Goal: Information Seeking & Learning: Check status

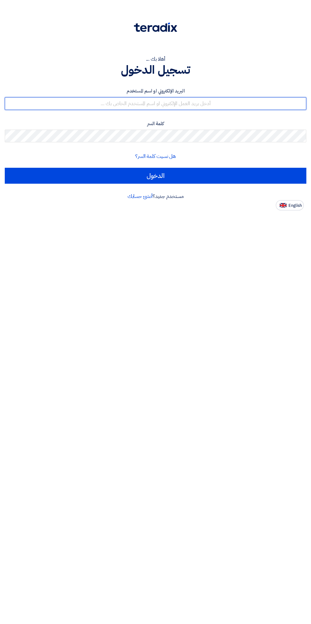
click at [223, 104] on input "text" at bounding box center [156, 103] width 302 height 13
type input "[EMAIL_ADDRESS][DOMAIN_NAME]"
click at [5, 168] on input "الدخول" at bounding box center [156, 176] width 302 height 16
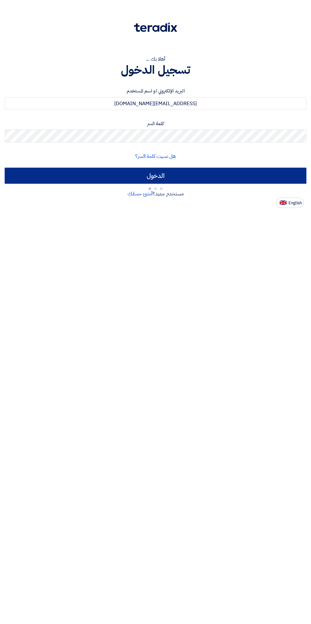
click at [211, 178] on input "الدخول" at bounding box center [156, 176] width 302 height 16
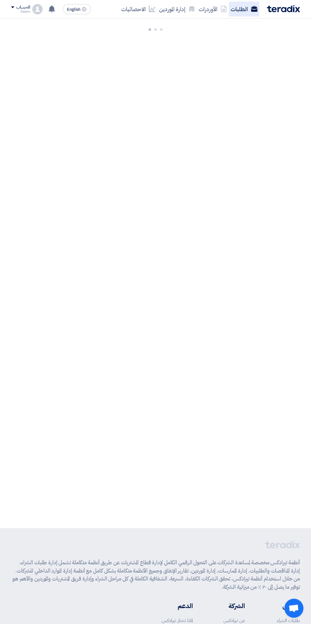
click at [232, 9] on link "الطلبات" at bounding box center [244, 9] width 30 height 15
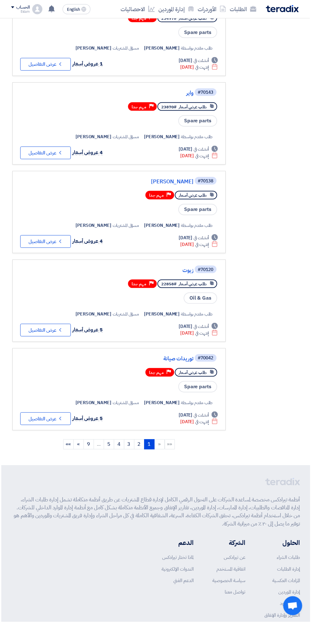
scroll to position [546, -1]
click at [52, 419] on button "Check details عرض التفاصيل" at bounding box center [45, 419] width 51 height 13
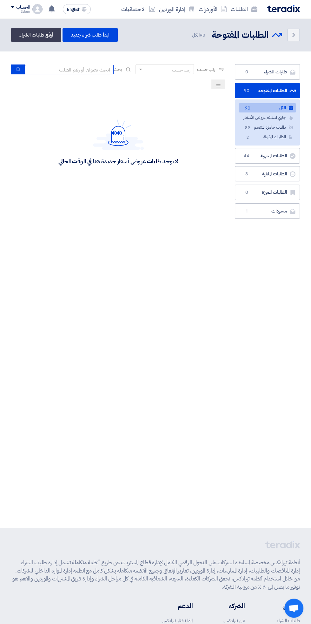
click at [76, 70] on input at bounding box center [69, 70] width 89 height 10
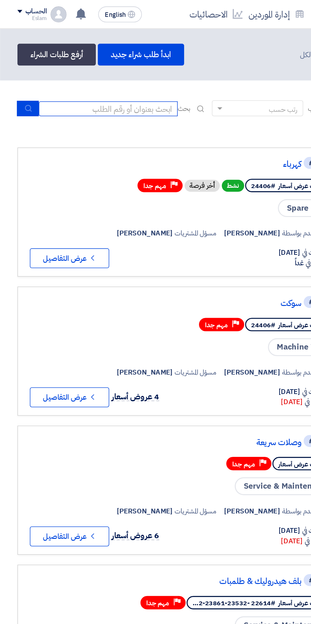
scroll to position [0, -1]
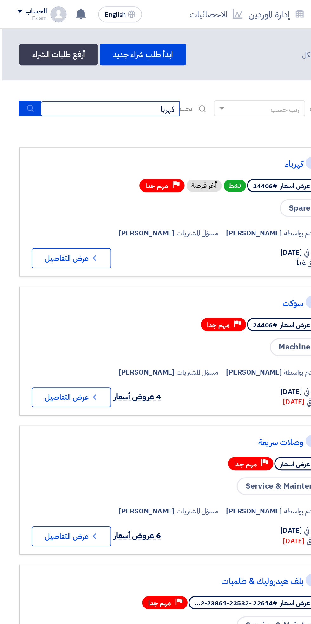
type input "كهربا"
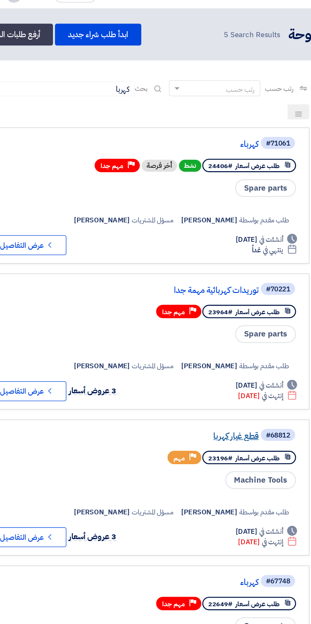
click at [97, 292] on link "قطع غيار كهربا" at bounding box center [130, 292] width 127 height 6
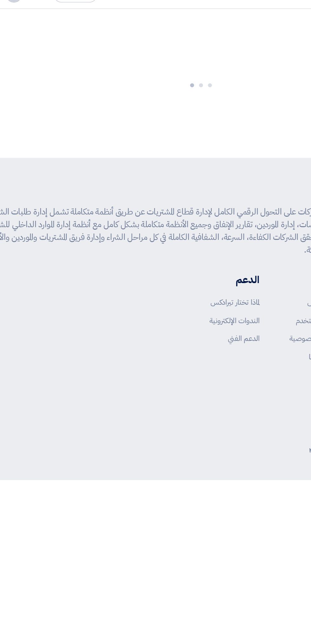
scroll to position [0, -4]
click at [96, 295] on div "جميع الحقوق محفوظة لشركة تيرادكس © ٢٠٢٢" at bounding box center [160, 300] width 289 height 13
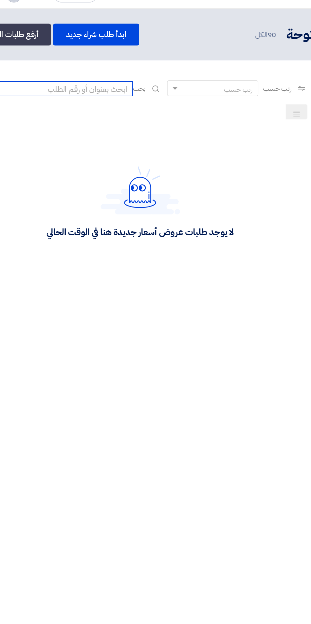
click at [91, 70] on input at bounding box center [69, 70] width 89 height 10
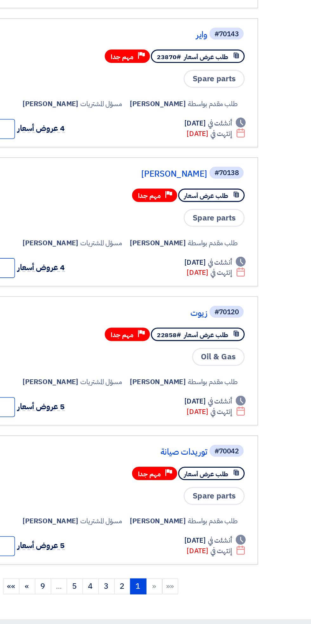
scroll to position [588, -1]
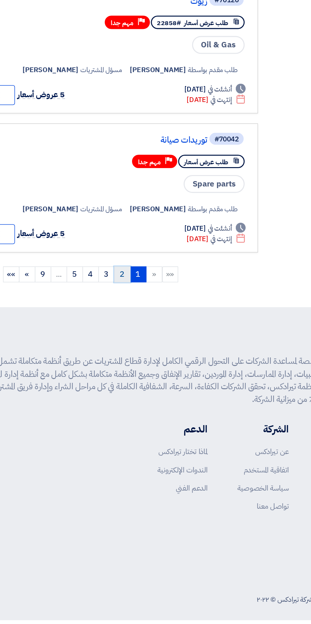
click at [138, 402] on link "2" at bounding box center [140, 403] width 10 height 10
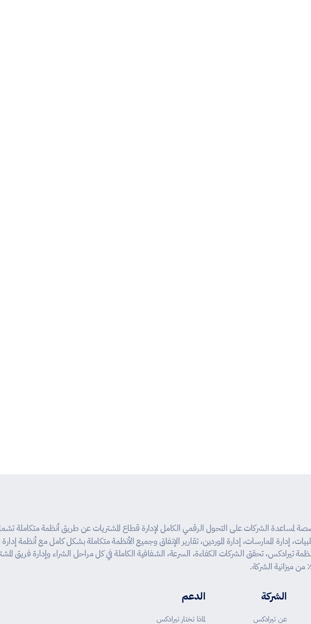
scroll to position [0, -1]
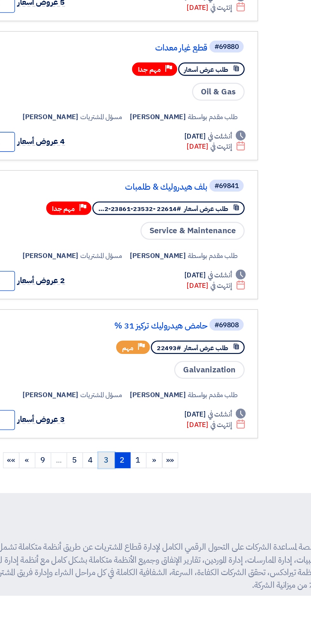
click at [130, 533] on link "3" at bounding box center [129, 537] width 10 height 10
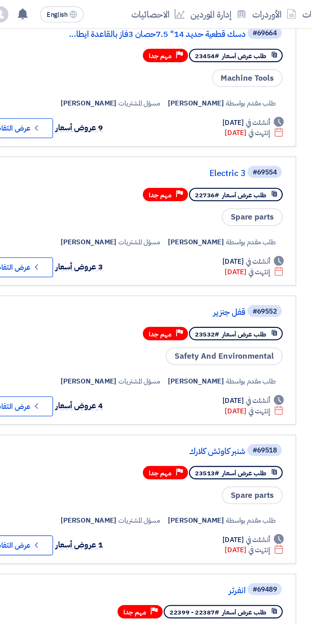
scroll to position [438, -1]
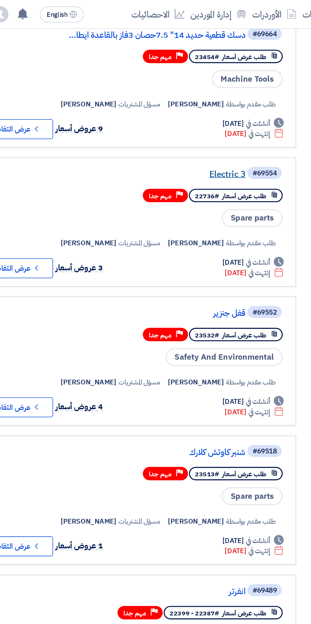
click at [183, 109] on link "Electric 3" at bounding box center [130, 112] width 127 height 6
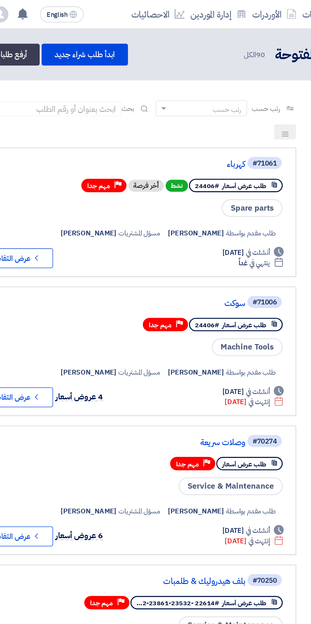
scroll to position [0, -1]
